Goal: Task Accomplishment & Management: Use online tool/utility

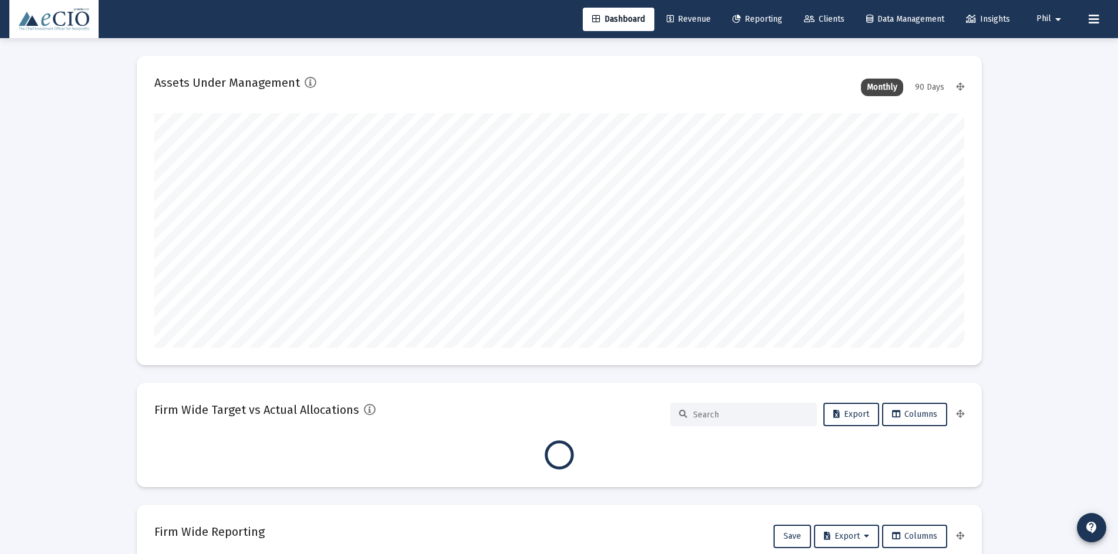
scroll to position [235, 436]
type input "[DATE]"
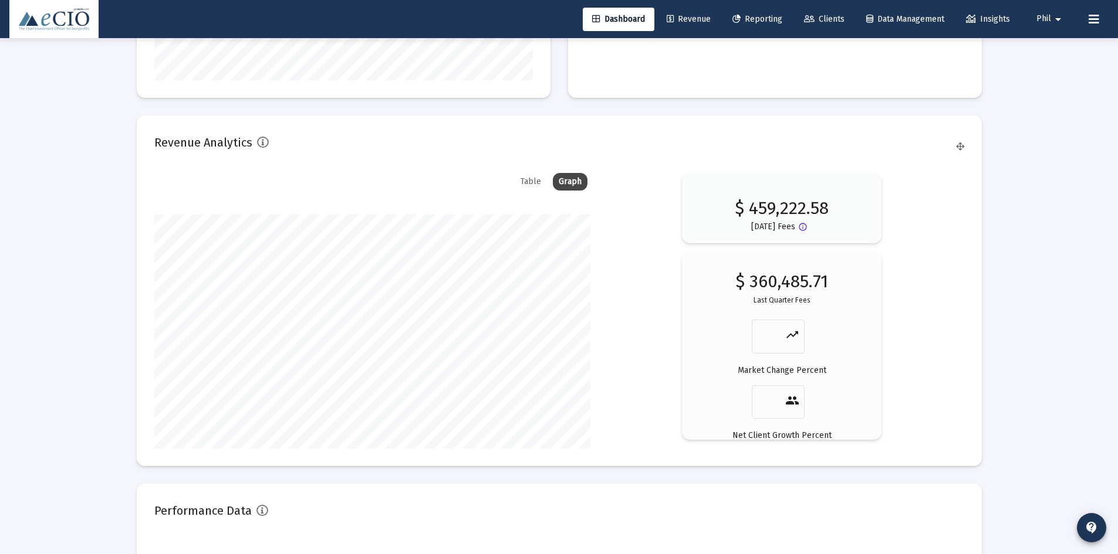
scroll to position [1959, 0]
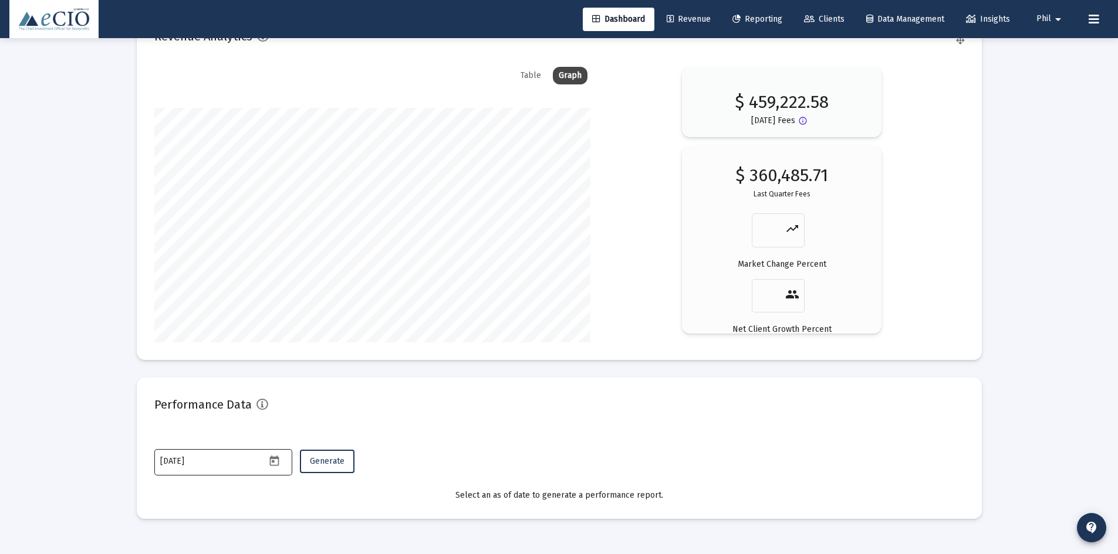
click at [275, 462] on icon "Open calendar" at bounding box center [274, 461] width 12 height 12
click at [191, 263] on span "[DATE]" at bounding box center [179, 264] width 24 height 10
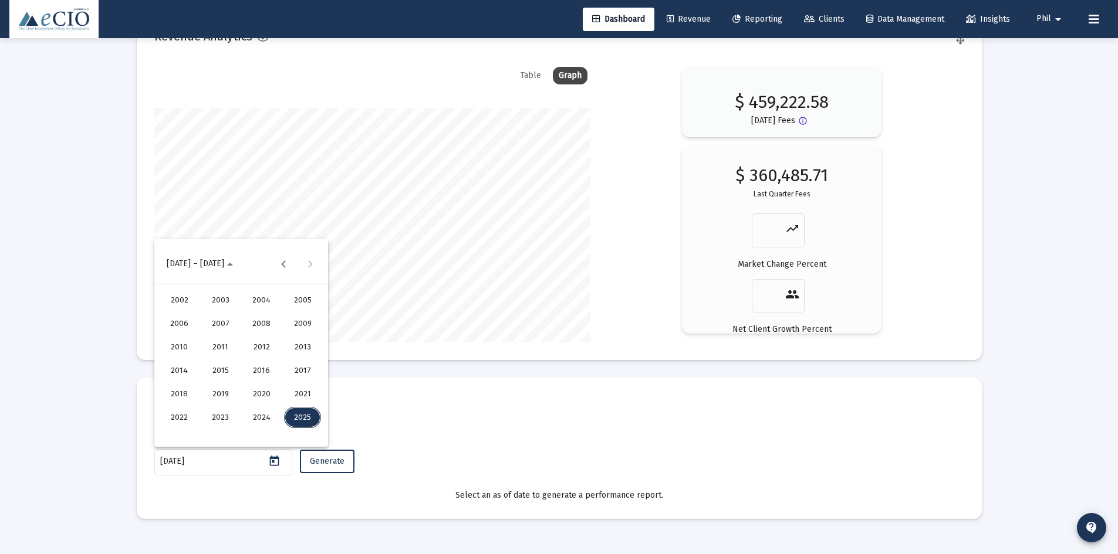
click at [263, 393] on div "2020" at bounding box center [261, 394] width 37 height 21
click at [307, 370] on div "DEC" at bounding box center [302, 370] width 37 height 21
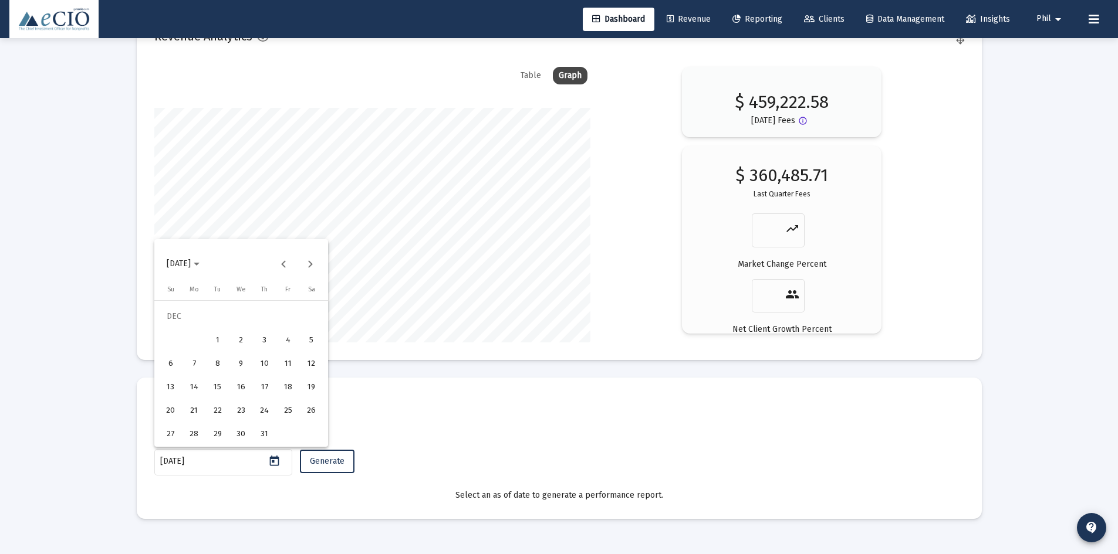
click at [265, 430] on div "31" at bounding box center [264, 434] width 21 height 21
click at [317, 459] on span "Generate" at bounding box center [327, 461] width 35 height 10
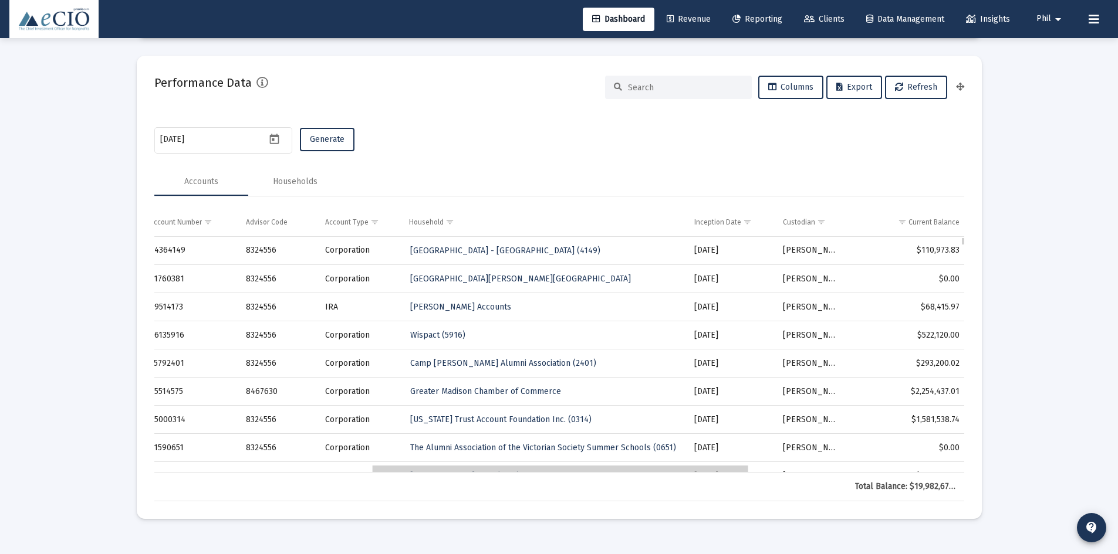
scroll to position [0, 0]
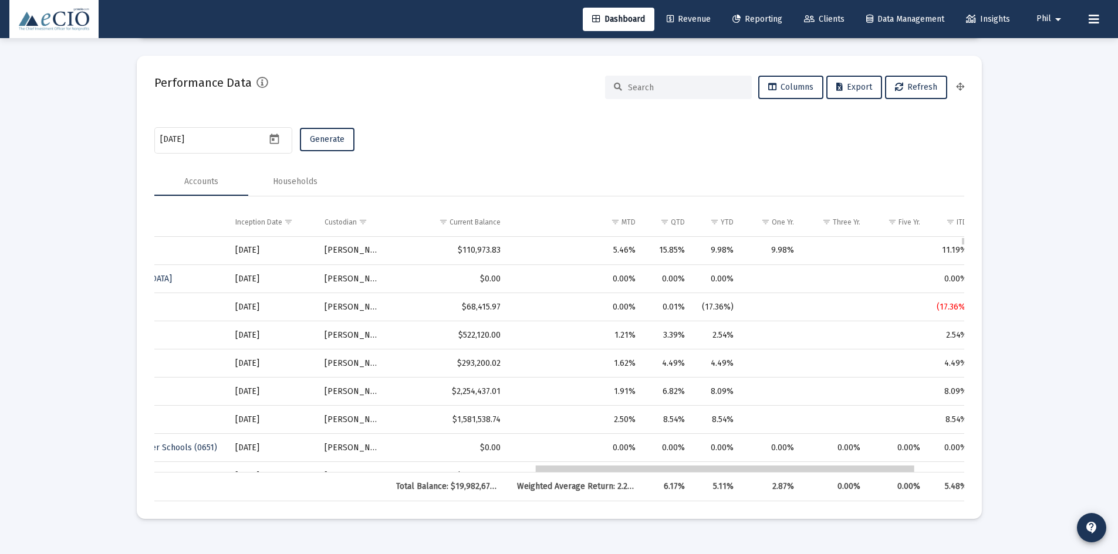
drag, startPoint x: 429, startPoint y: 471, endPoint x: 813, endPoint y: 463, distance: 384.4
click at [483, 214] on td "Current Balance" at bounding box center [448, 222] width 121 height 28
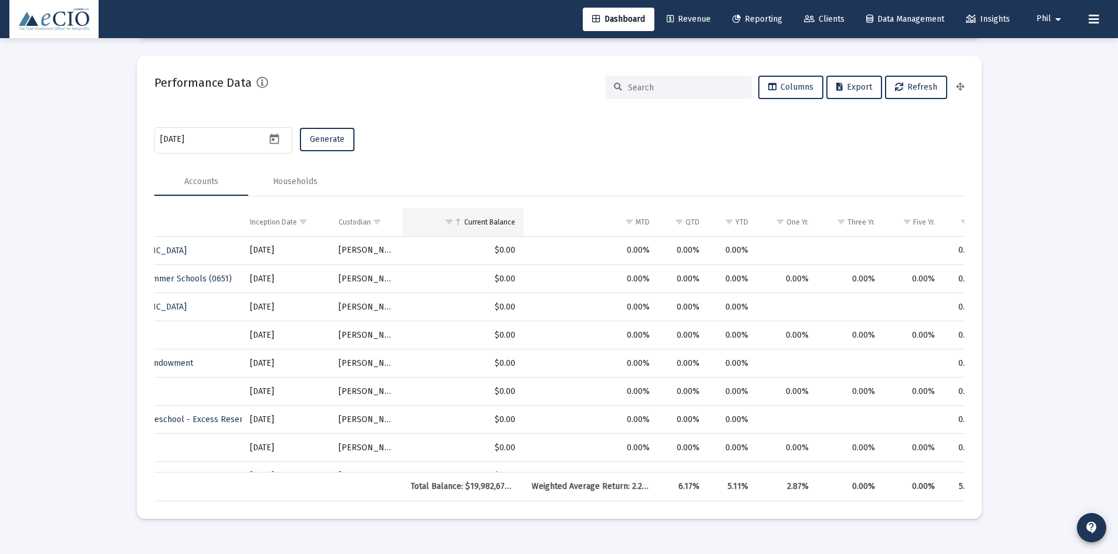
click at [491, 218] on div "Current Balance" at bounding box center [489, 222] width 51 height 9
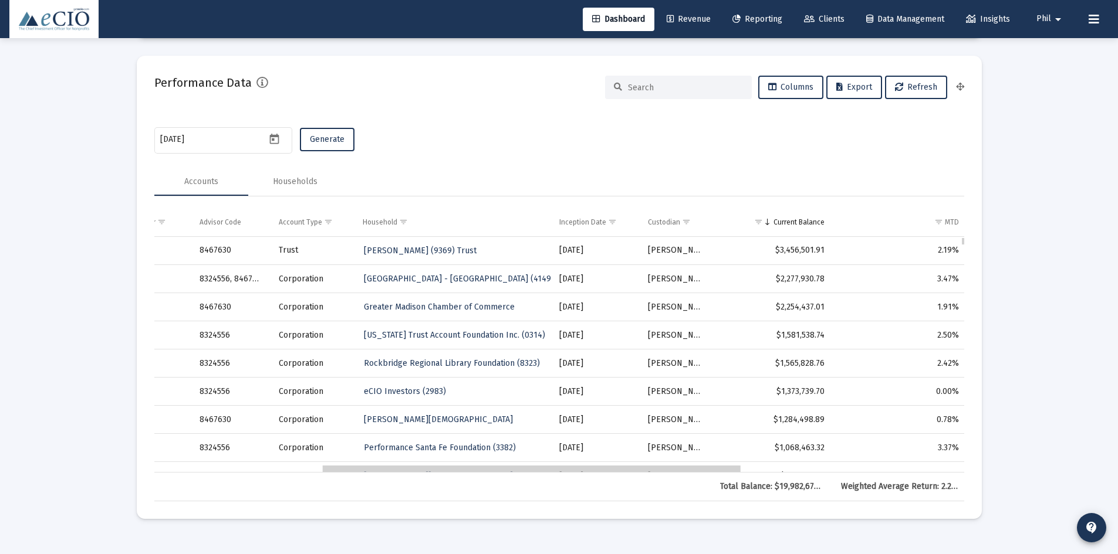
drag, startPoint x: 797, startPoint y: 469, endPoint x: 571, endPoint y: 459, distance: 226.1
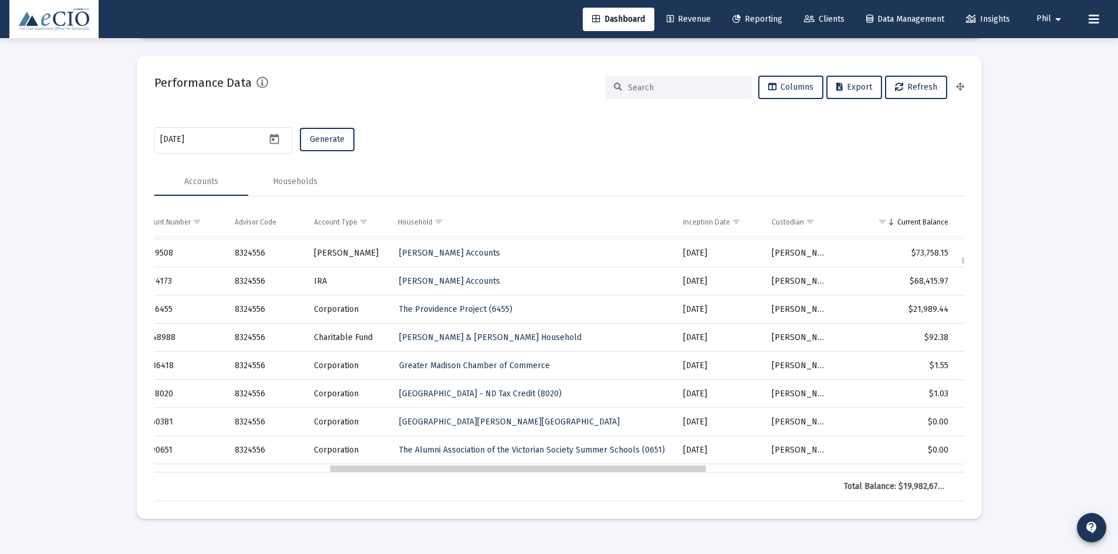
drag, startPoint x: 591, startPoint y: 471, endPoint x: 622, endPoint y: 466, distance: 31.5
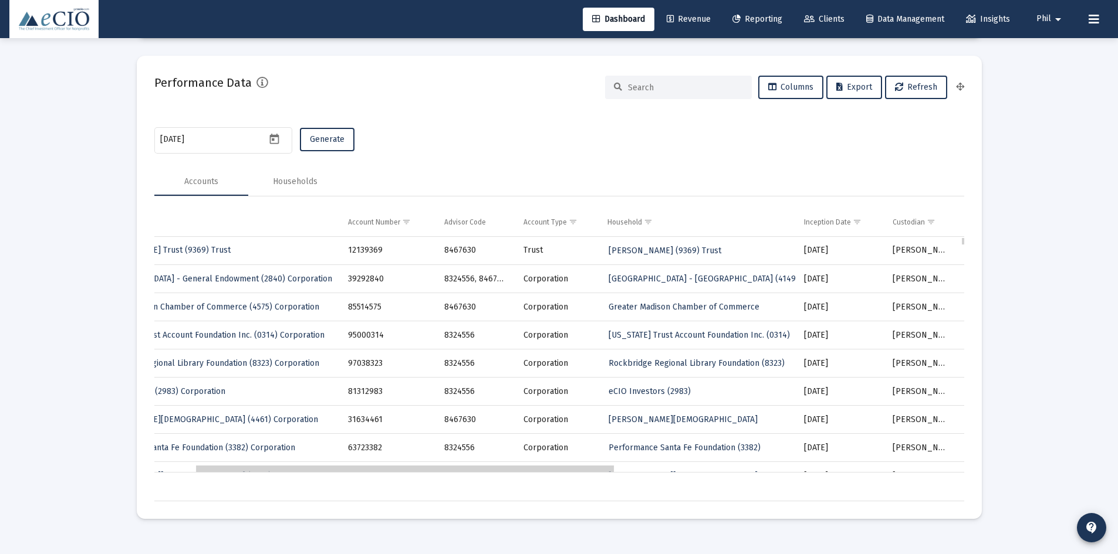
drag, startPoint x: 635, startPoint y: 470, endPoint x: 475, endPoint y: 467, distance: 160.2
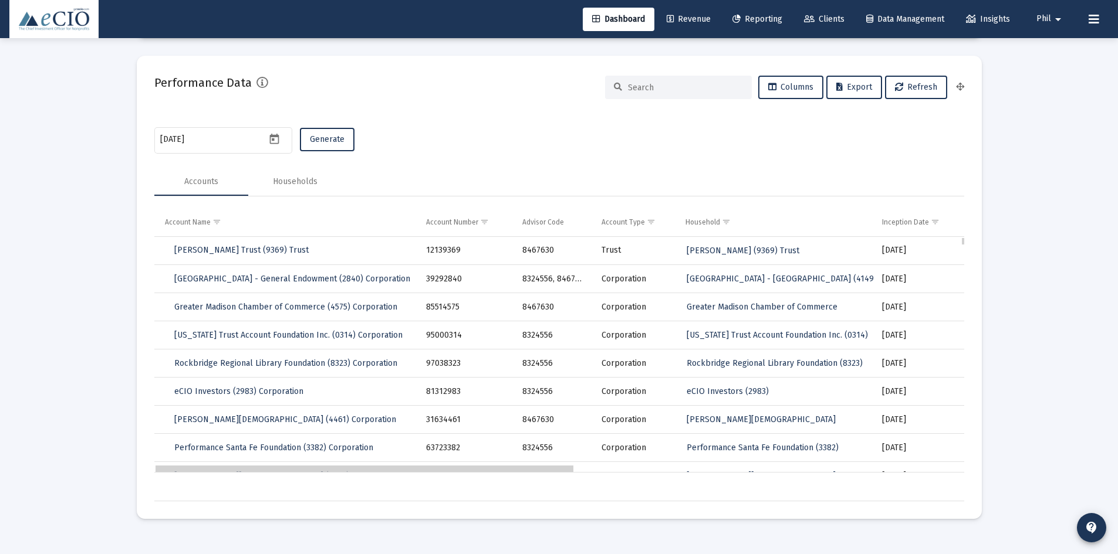
drag, startPoint x: 576, startPoint y: 467, endPoint x: 512, endPoint y: 461, distance: 63.6
click at [272, 140] on icon "Open calendar" at bounding box center [274, 139] width 12 height 12
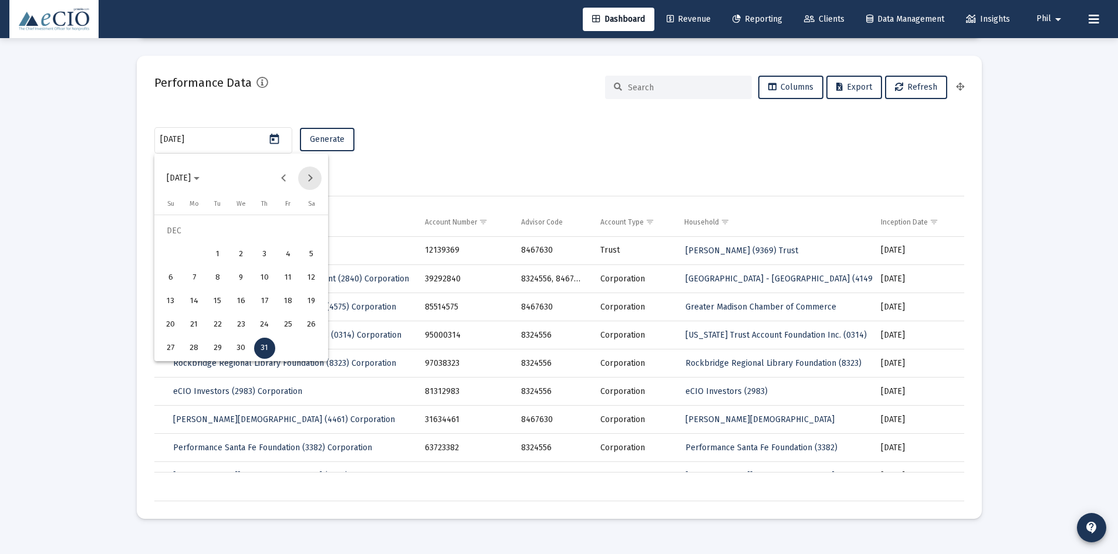
click at [313, 178] on button "Next month" at bounding box center [309, 178] width 23 height 23
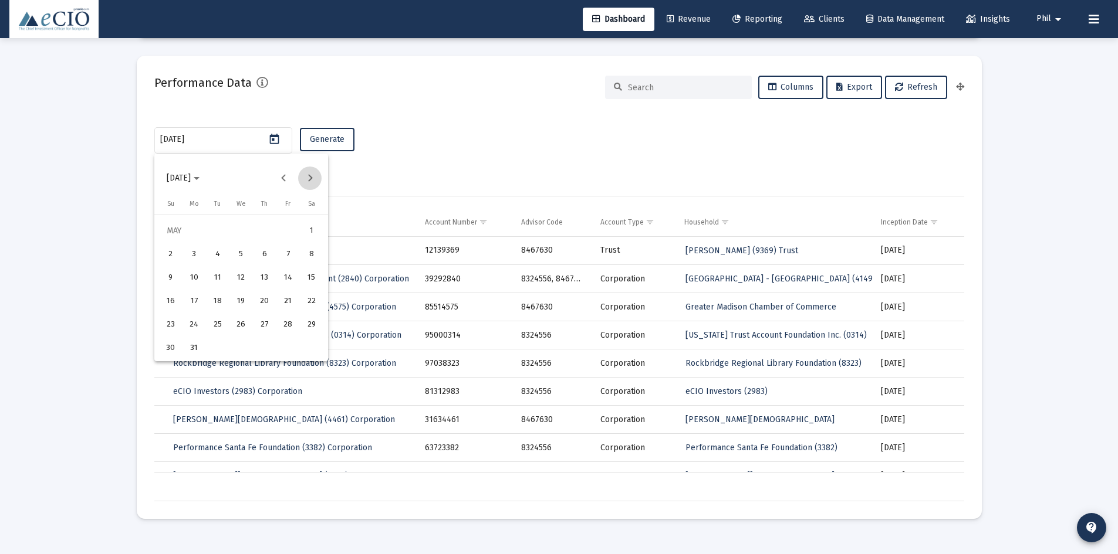
click at [313, 178] on button "Next month" at bounding box center [309, 178] width 23 height 23
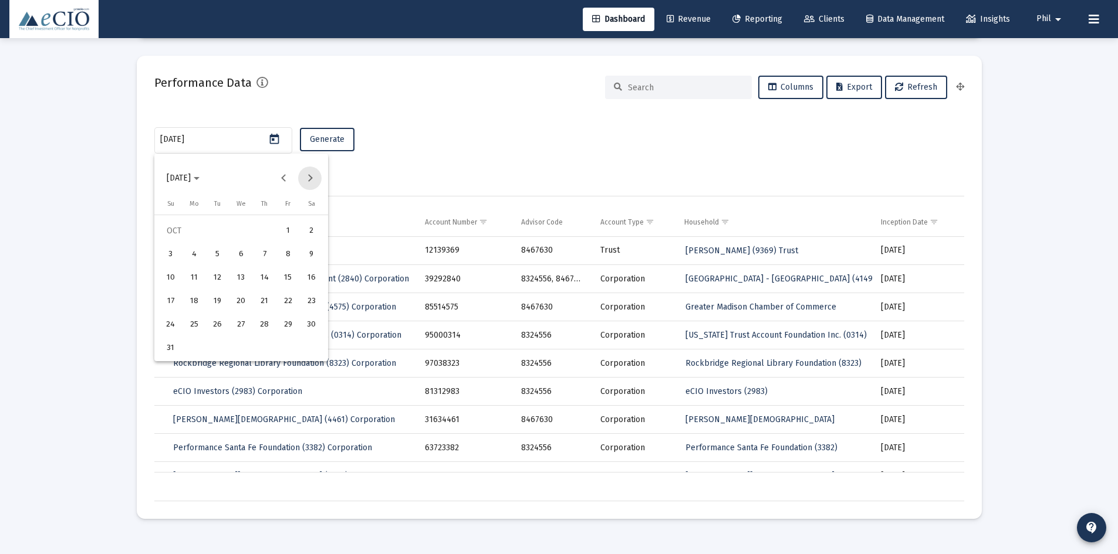
click at [313, 178] on button "Next month" at bounding box center [309, 178] width 23 height 23
click at [290, 325] on div "31" at bounding box center [288, 324] width 21 height 21
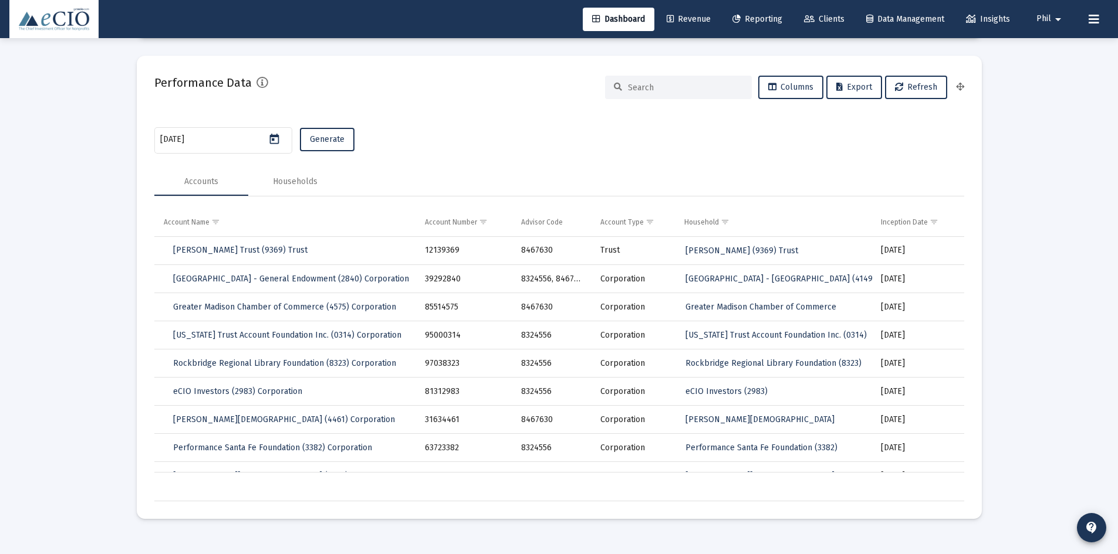
type input "[DATE]"
click at [327, 141] on span "Generate" at bounding box center [327, 139] width 35 height 10
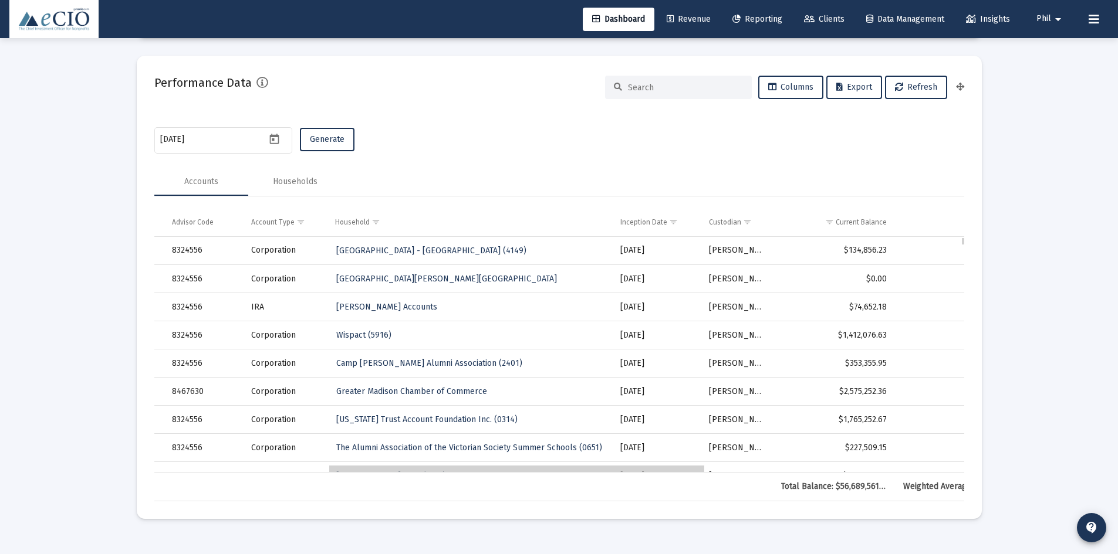
scroll to position [0, 467]
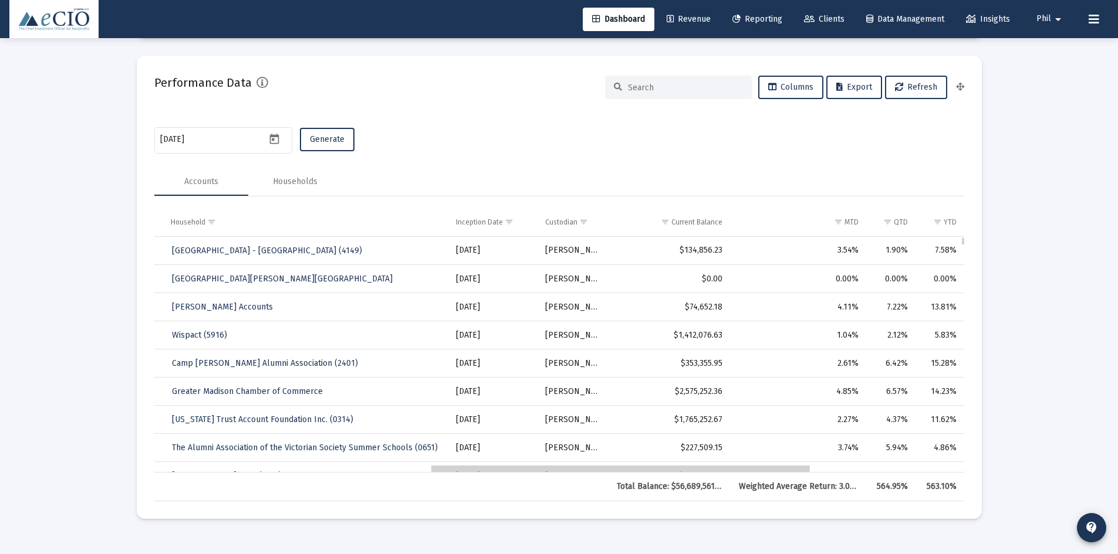
drag, startPoint x: 491, startPoint y: 469, endPoint x: 770, endPoint y: 489, distance: 280.0
